Goal: Task Accomplishment & Management: Manage account settings

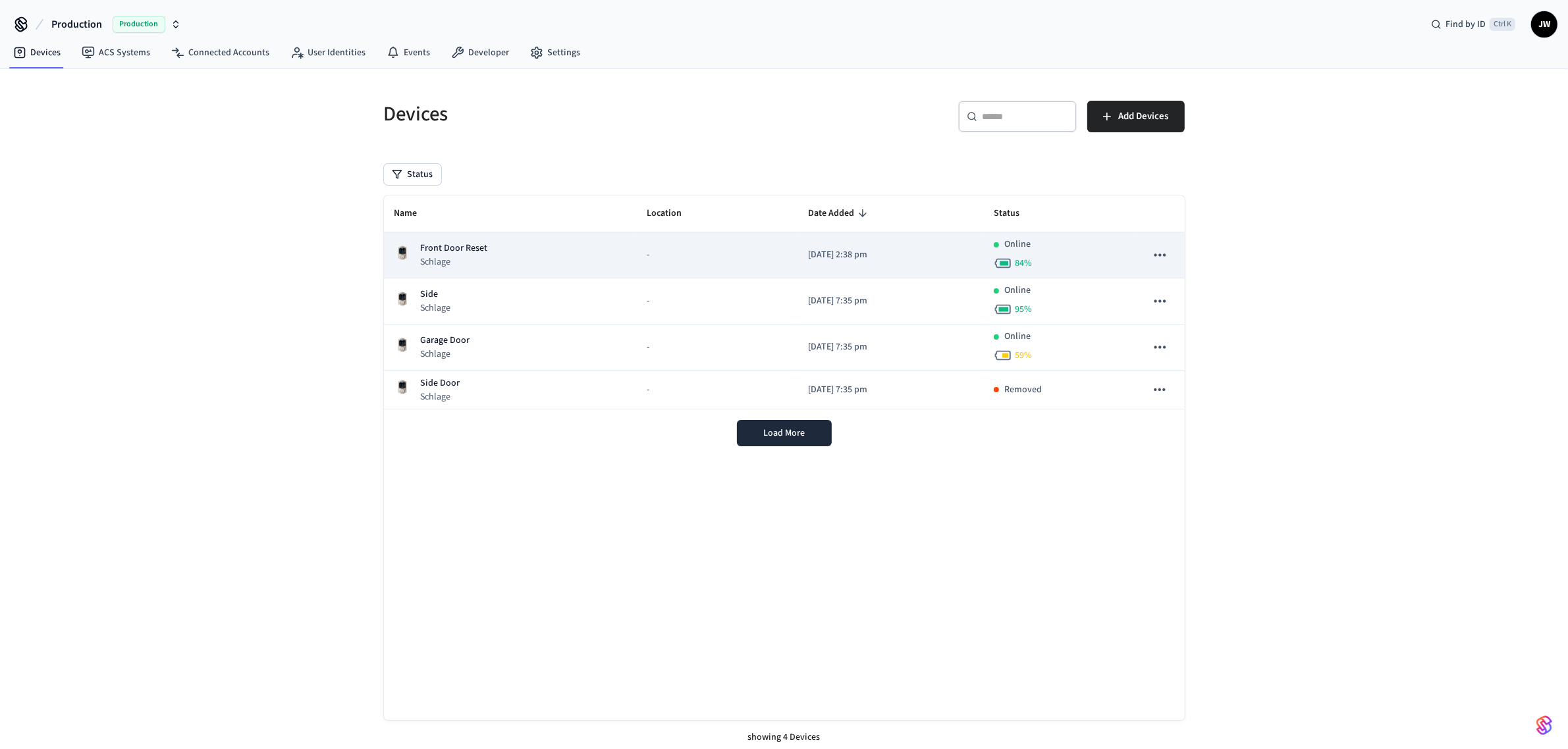
click at [464, 251] on p "Front Door Reset" at bounding box center [454, 248] width 67 height 14
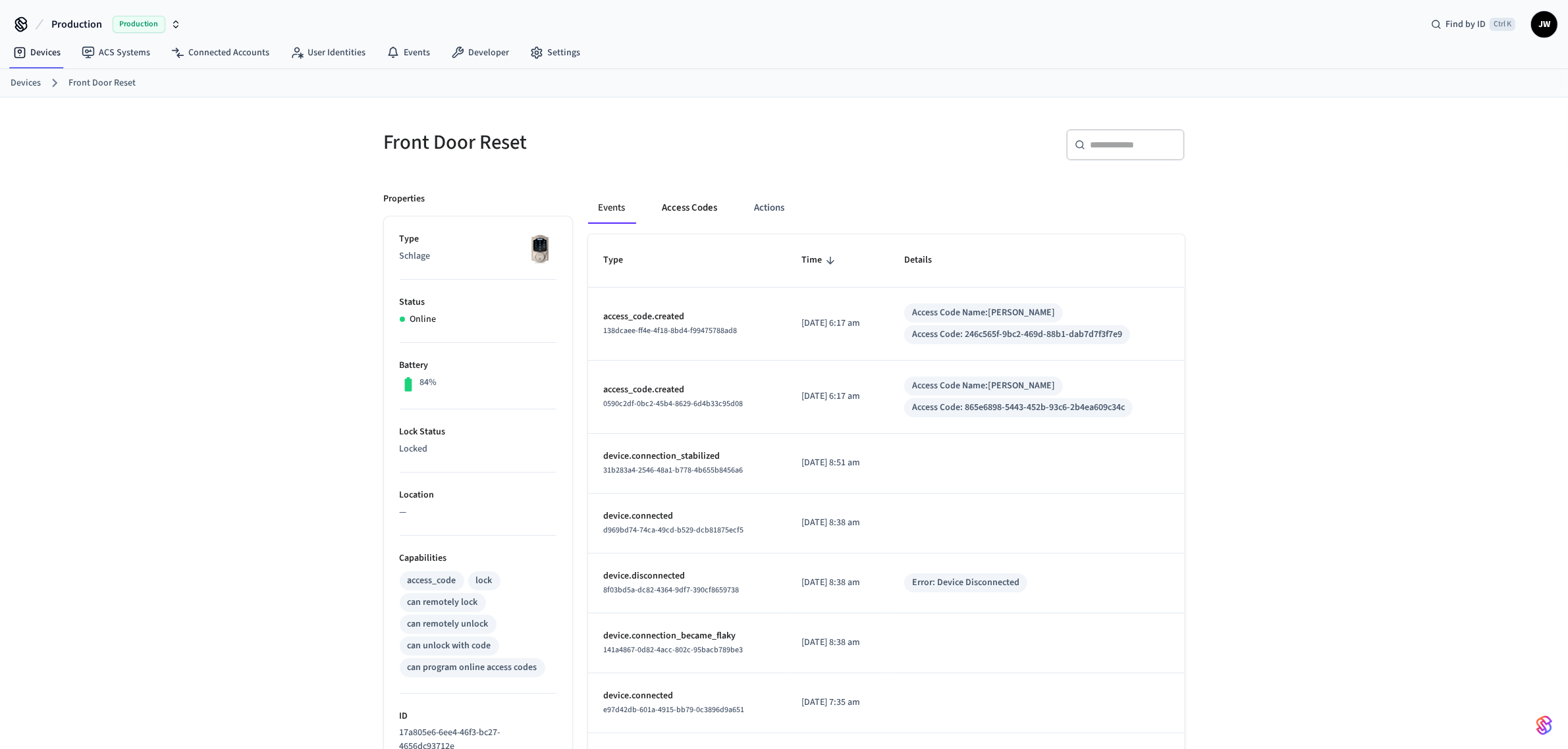
click at [692, 205] on button "Access Codes" at bounding box center [690, 208] width 76 height 32
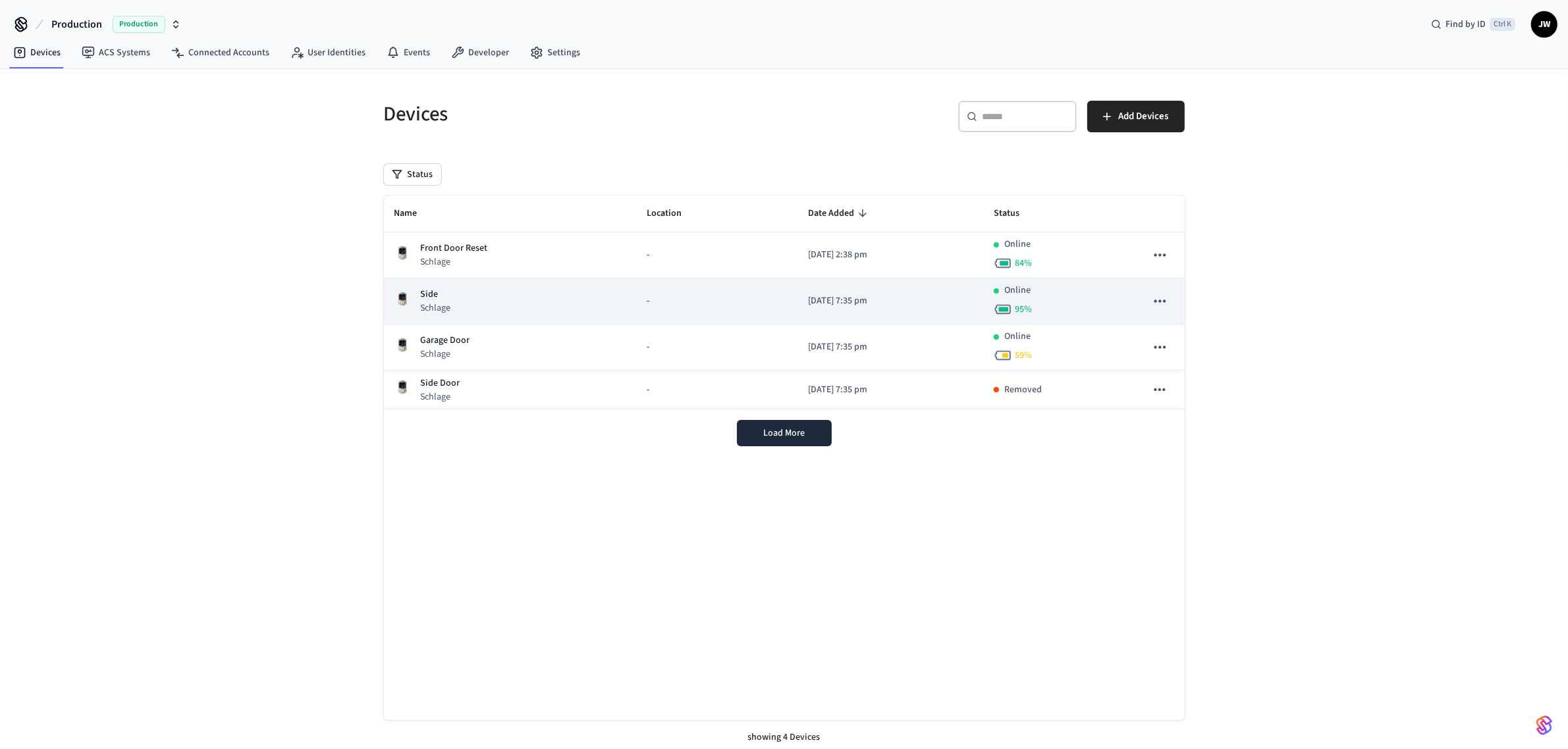
click at [490, 300] on div "Side Schlage" at bounding box center [510, 301] width 232 height 27
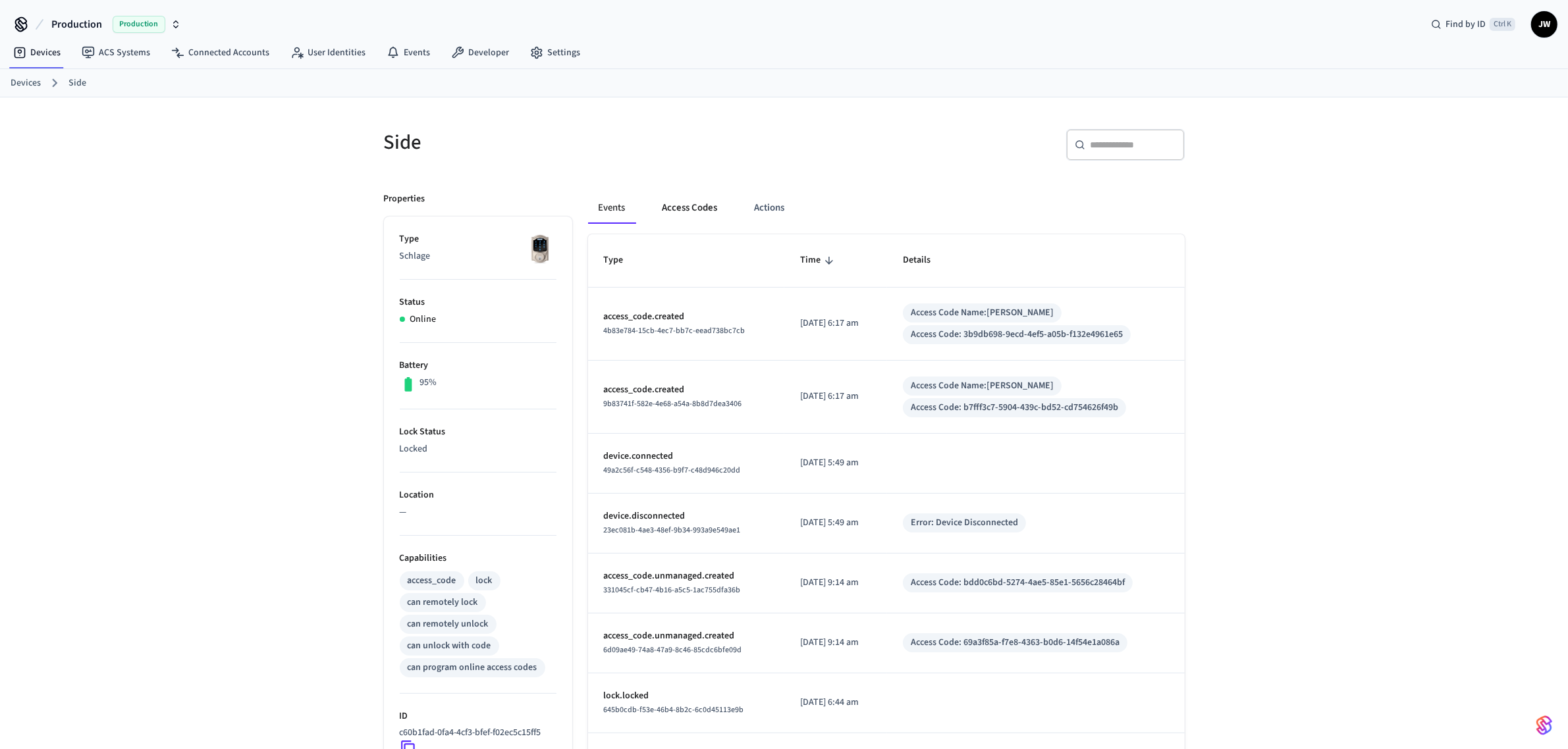
click at [716, 214] on button "Access Codes" at bounding box center [690, 208] width 76 height 32
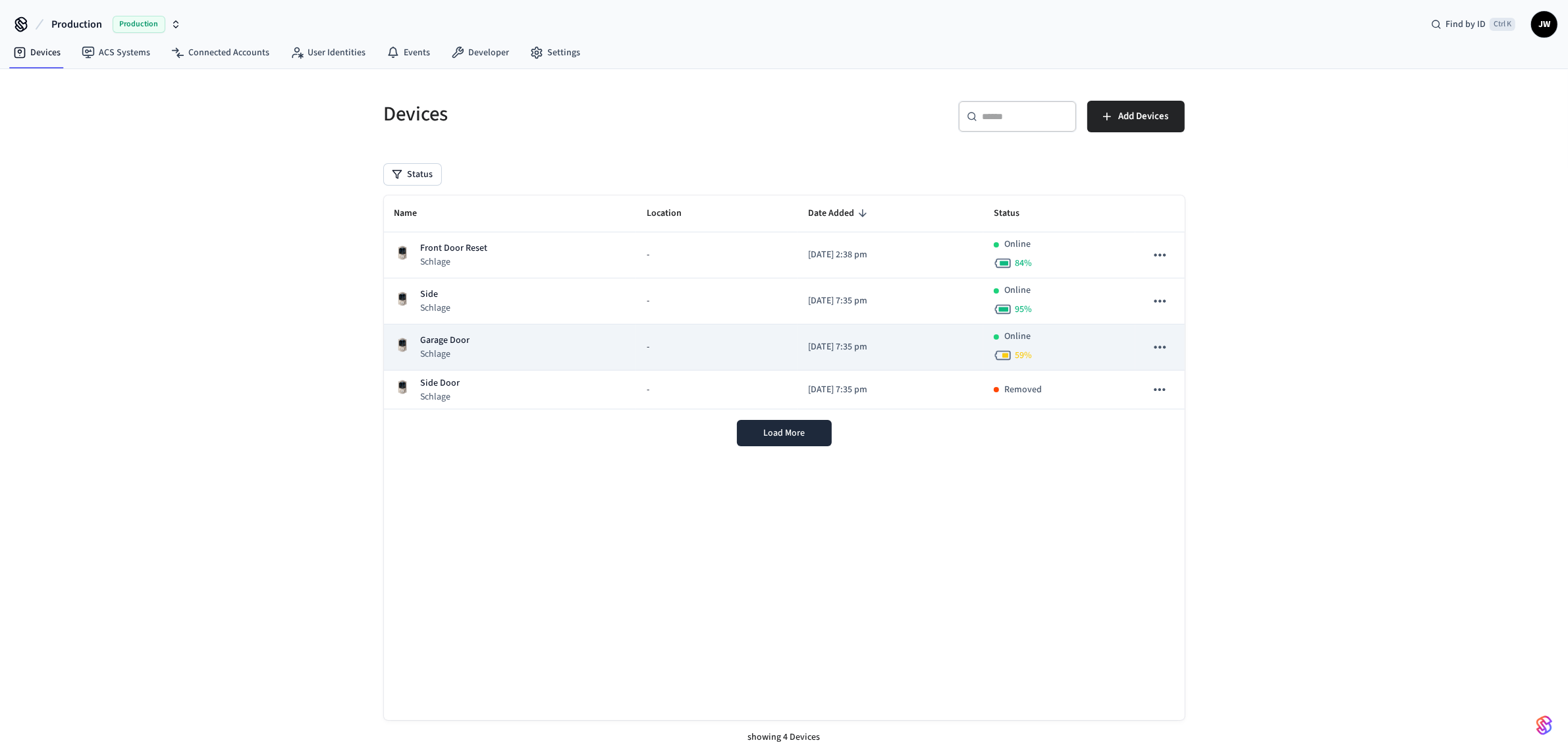
click at [482, 337] on div "Garage Door Schlage" at bounding box center [510, 348] width 232 height 27
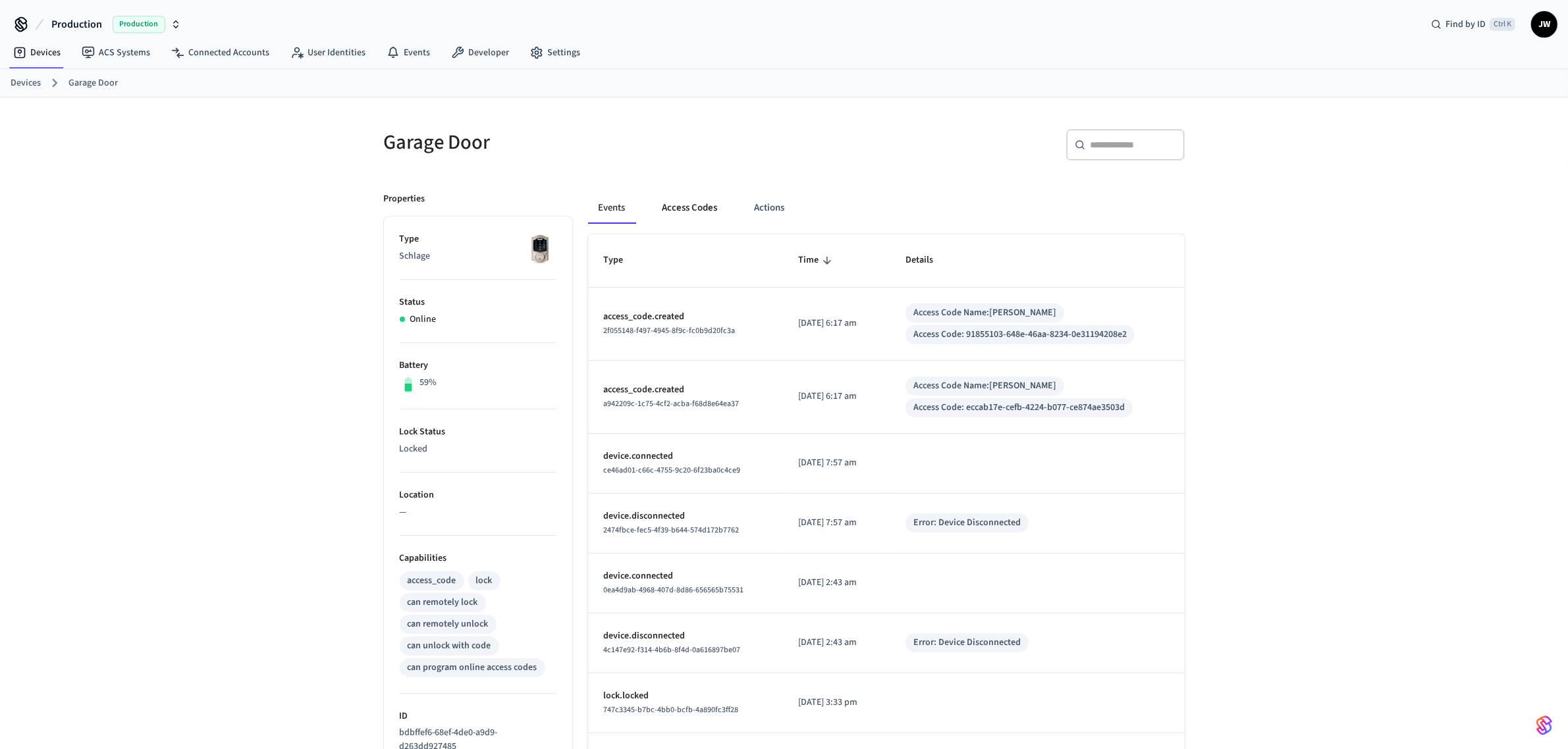
click at [696, 202] on button "Access Codes" at bounding box center [690, 208] width 76 height 32
